Goal: Contribute content: Contribute content

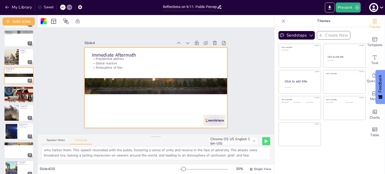
scroll to position [11, 0]
click at [16, 83] on div at bounding box center [19, 75] width 30 height 17
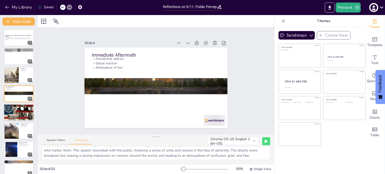
click at [13, 112] on div at bounding box center [19, 112] width 30 height 23
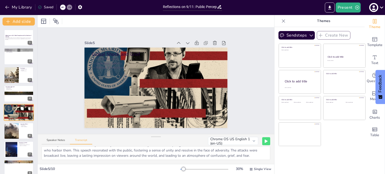
scroll to position [13, 0]
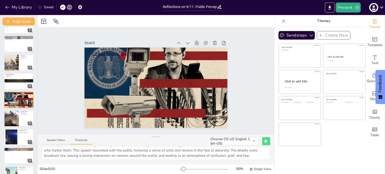
click at [86, 141] on button "Transcript" at bounding box center [81, 142] width 22 height 6
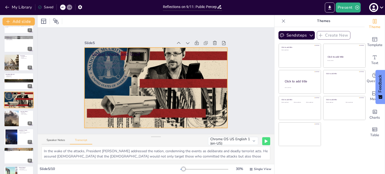
click at [180, 86] on div at bounding box center [156, 87] width 143 height 107
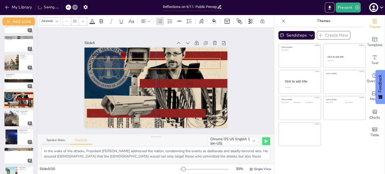
click at [207, 68] on p "Political implications" at bounding box center [156, 68] width 129 height 5
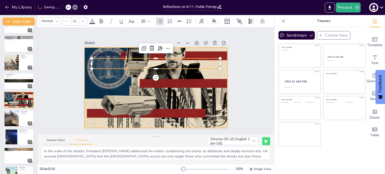
click at [223, 116] on div at bounding box center [156, 87] width 143 height 107
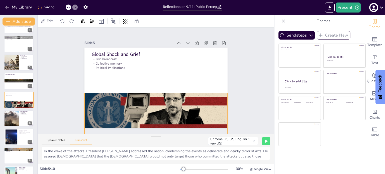
drag, startPoint x: 222, startPoint y: 114, endPoint x: 220, endPoint y: 156, distance: 42.0
click at [220, 156] on div "Slide 1 Reflections on 9/11: Public Perception and the Evolution of Security Th…" at bounding box center [156, 96] width 237 height 137
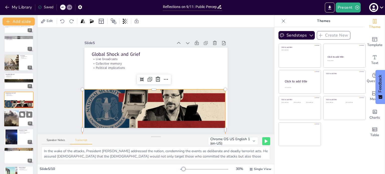
click at [18, 119] on div at bounding box center [11, 118] width 28 height 17
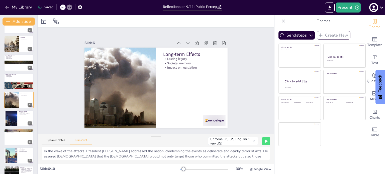
scroll to position [12, 0]
click at [52, 142] on button "Speaker Notes" at bounding box center [56, 142] width 28 height 6
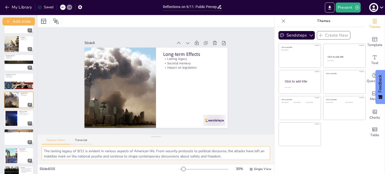
scroll to position [22, 0]
drag, startPoint x: 43, startPoint y: 151, endPoint x: 262, endPoint y: 166, distance: 219.8
click at [262, 166] on div "Slide 1 Reflections on 9/11: Public Perception and the Evolution of Security Th…" at bounding box center [156, 94] width 237 height 159
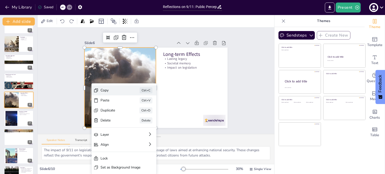
click at [123, 87] on div "Copy Ctrl+C" at bounding box center [124, 91] width 65 height 10
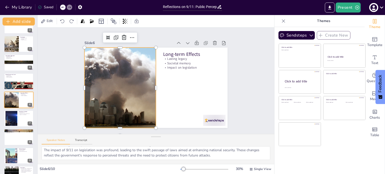
scroll to position [0, 0]
click at [226, 155] on textarea "The lasting legacy of 9/11 is evident in various aspects of American life. From…" at bounding box center [156, 154] width 229 height 14
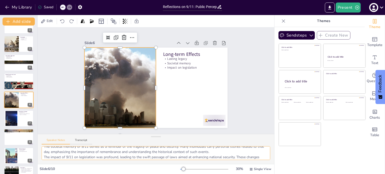
scroll to position [22, 0]
drag, startPoint x: 44, startPoint y: 151, endPoint x: 212, endPoint y: 175, distance: 169.2
click at [212, 174] on html "My Library Saved Reflections on 9/11: Public Perception and the Evolution of Se…" at bounding box center [192, 87] width 385 height 174
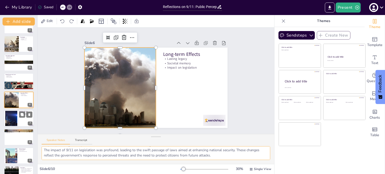
click at [10, 119] on div at bounding box center [11, 118] width 27 height 15
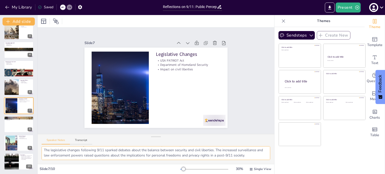
drag, startPoint x: 43, startPoint y: 151, endPoint x: 248, endPoint y: 156, distance: 205.1
click at [248, 156] on textarea "The USA PATRIOT Act represents a pivotal moment in U.S. history, as it broadene…" at bounding box center [156, 154] width 229 height 14
click at [13, 129] on div at bounding box center [19, 124] width 30 height 17
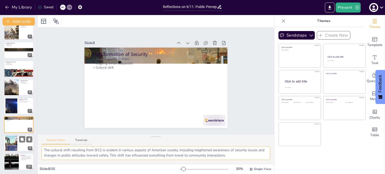
click at [10, 140] on div at bounding box center [11, 143] width 23 height 15
type textarea "The increase in suspicion toward individuals of [DEMOGRAPHIC_DATA] faith post-9…"
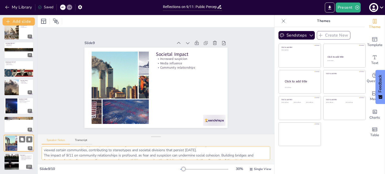
scroll to position [44, 0]
click at [14, 156] on div at bounding box center [11, 162] width 30 height 17
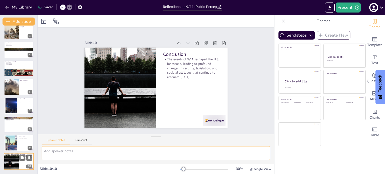
scroll to position [0, 0]
click at [82, 141] on button "Transcript" at bounding box center [81, 142] width 22 height 6
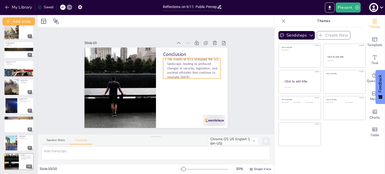
click at [194, 78] on p "The events of 9/11 reshaped the U.S. landscape, leading to profound changes in …" at bounding box center [191, 68] width 57 height 22
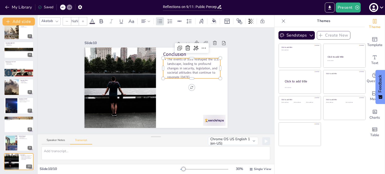
type input "32"
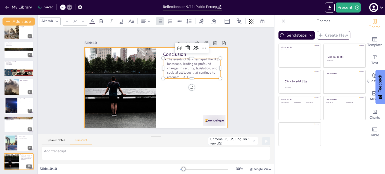
click at [225, 86] on div at bounding box center [156, 88] width 143 height 81
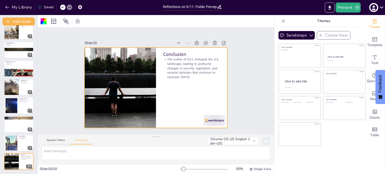
click at [238, 85] on div "Slide 1 Reflections on 9/11: Public Perception and the Evolution of Security Th…" at bounding box center [156, 81] width 171 height 95
